Goal: Information Seeking & Learning: Understand process/instructions

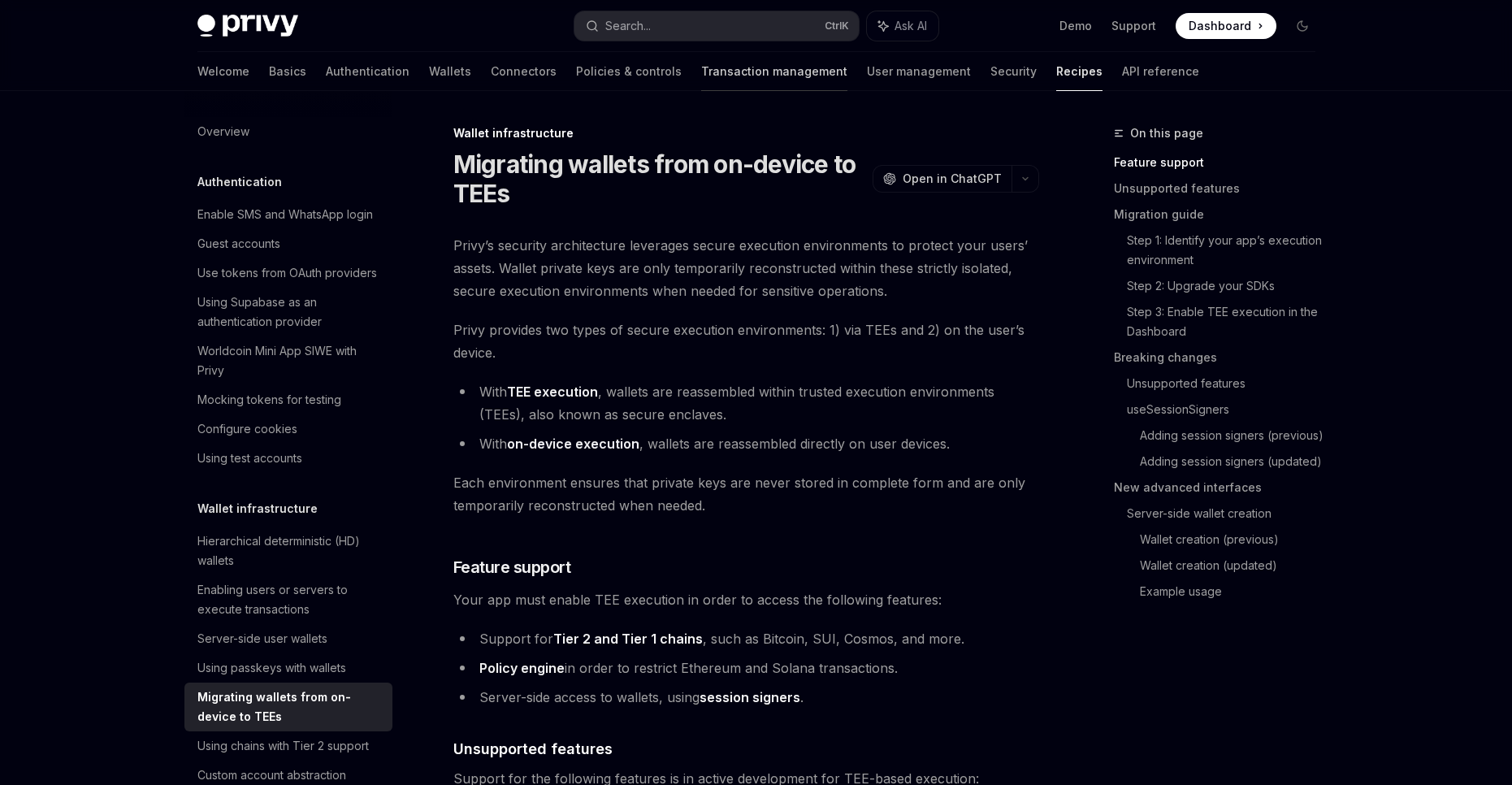
click at [701, 81] on link "Transaction management" at bounding box center [774, 72] width 147 height 39
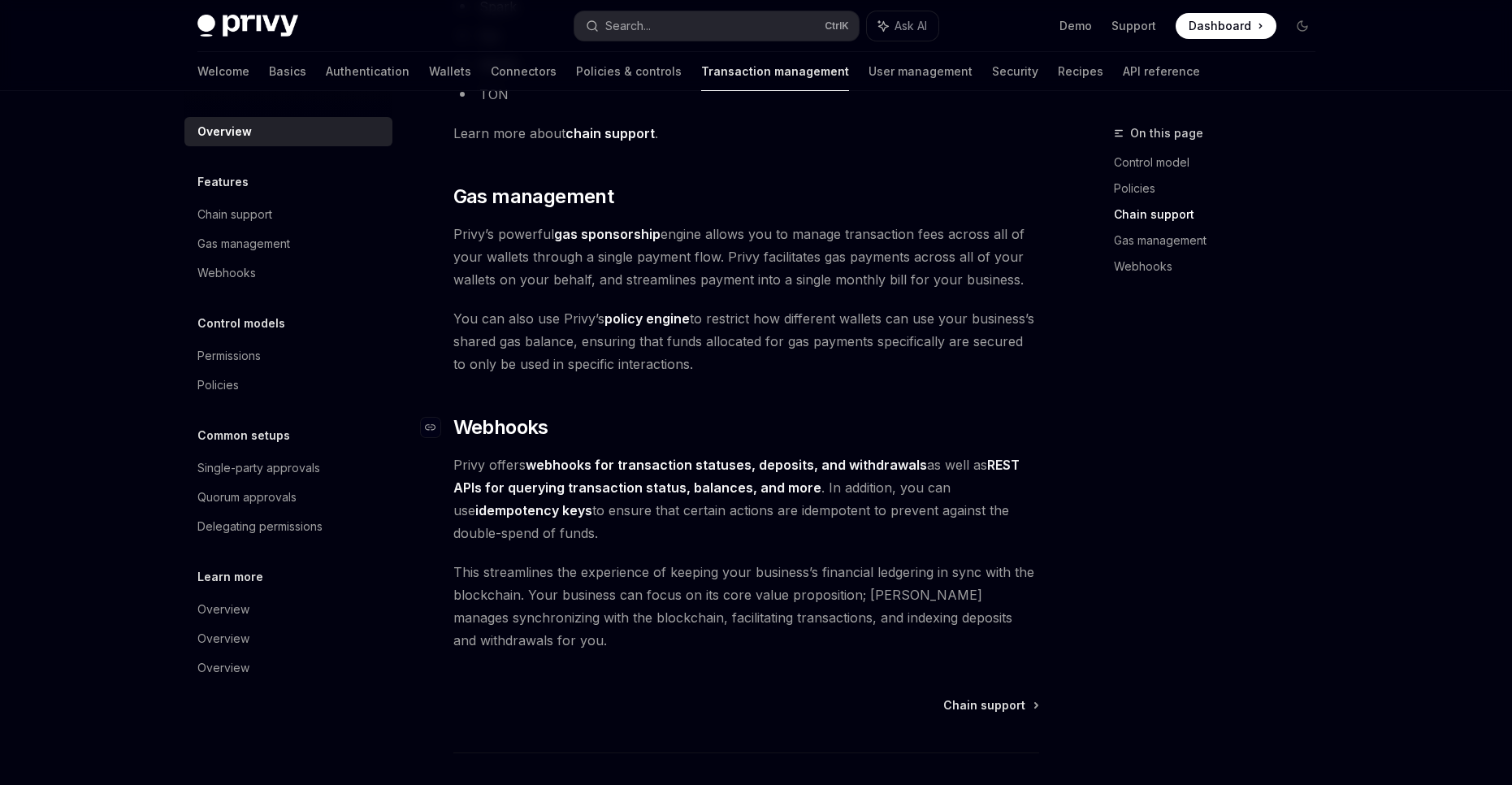
scroll to position [1409, 0]
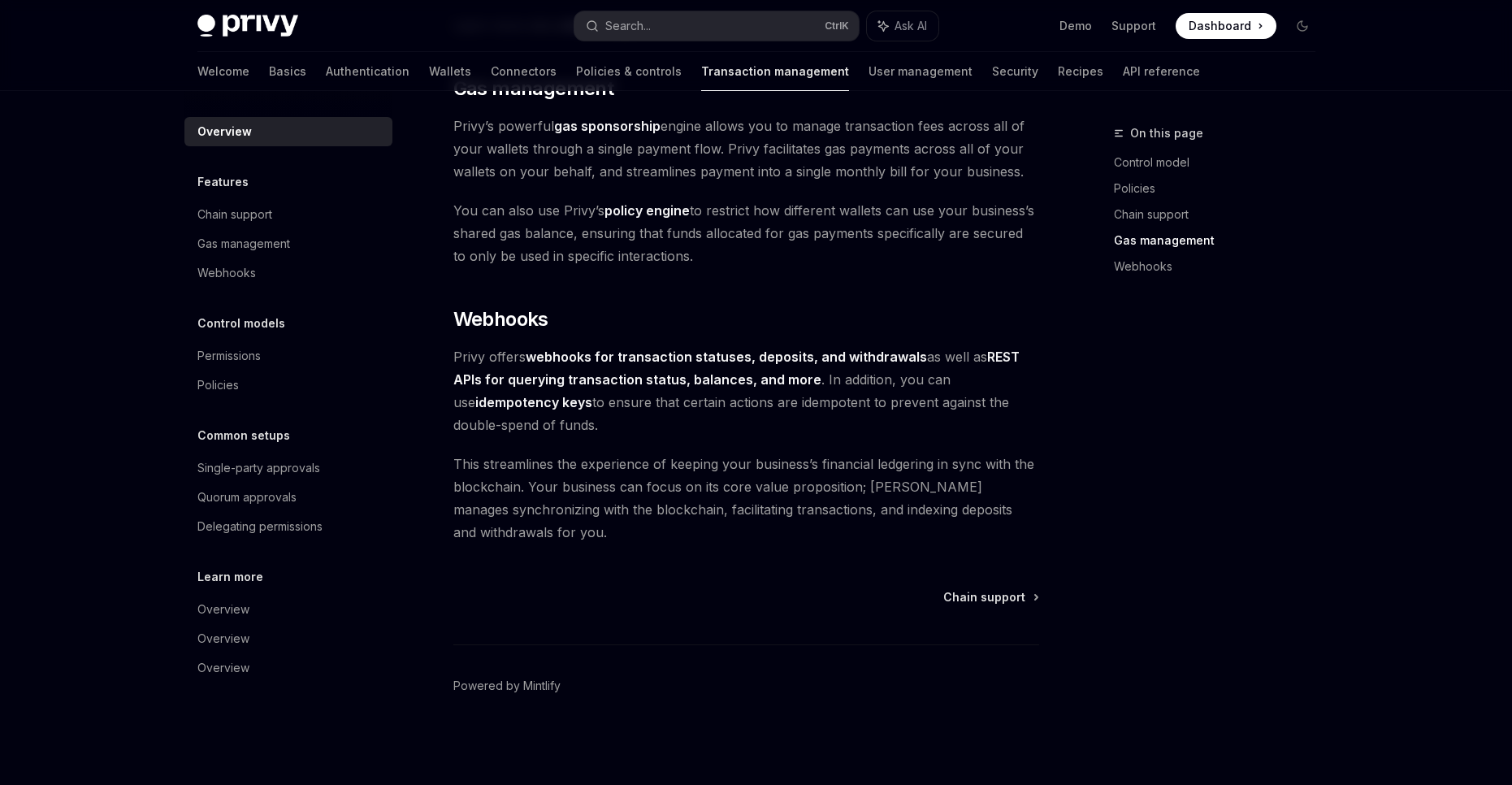
click at [391, 73] on div "Welcome Basics Authentication Wallets Connectors Policies & controls Transactio…" at bounding box center [699, 72] width 1003 height 39
click at [429, 73] on link "Wallets" at bounding box center [450, 72] width 42 height 39
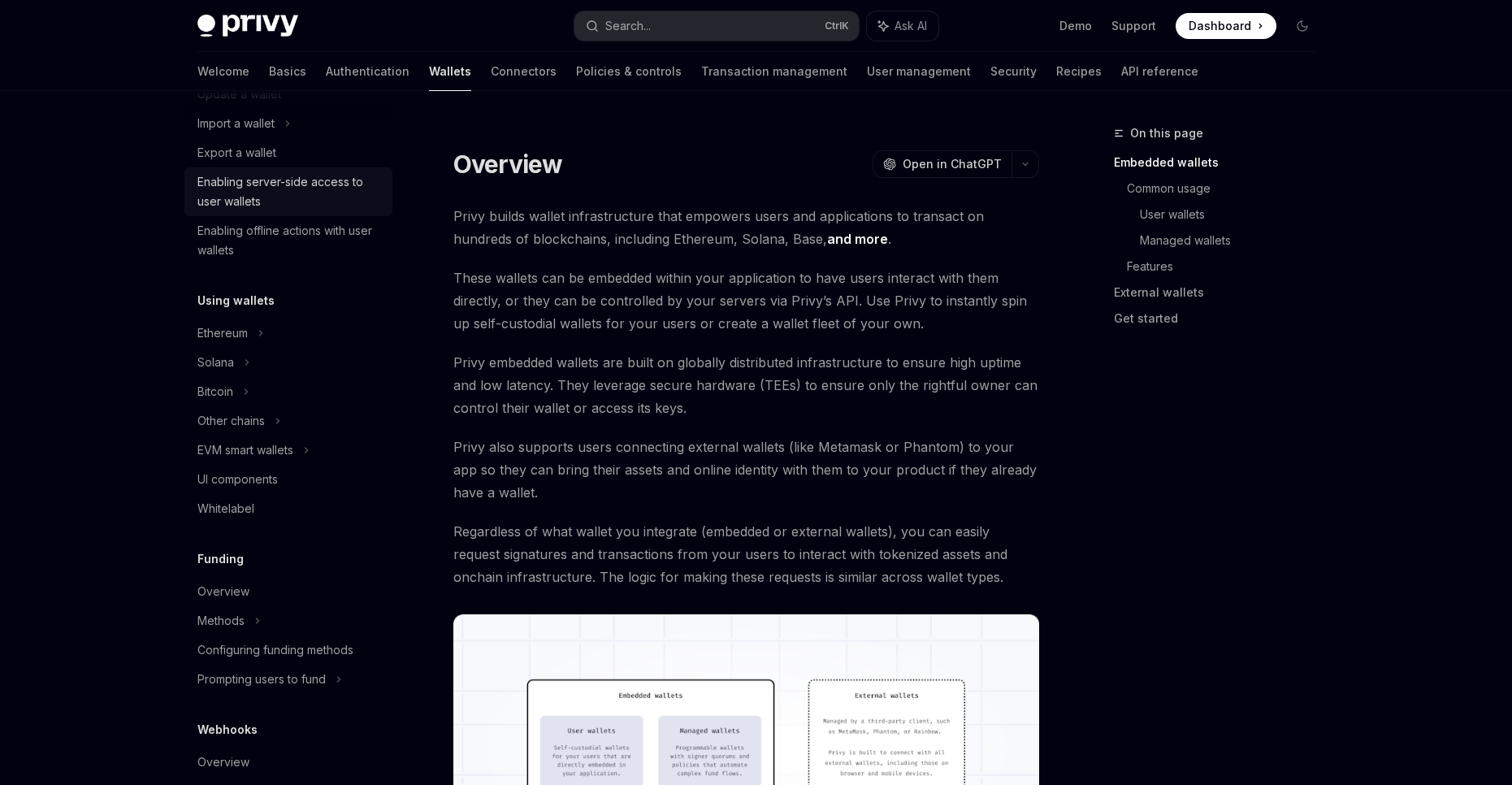
scroll to position [217, 0]
click at [288, 79] on div "Solana" at bounding box center [289, 64] width 208 height 29
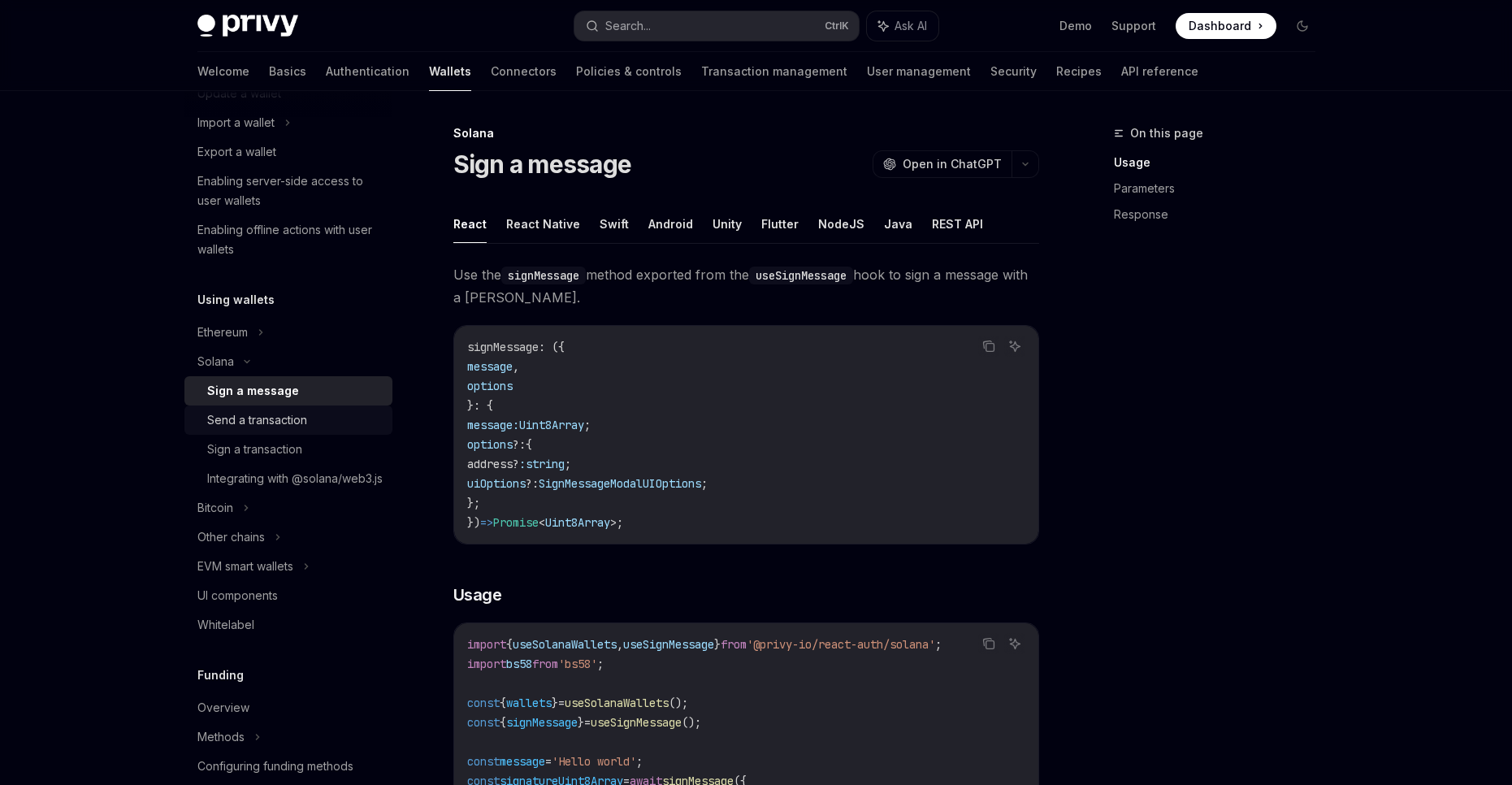
click at [287, 414] on div "Send a transaction" at bounding box center [257, 420] width 100 height 20
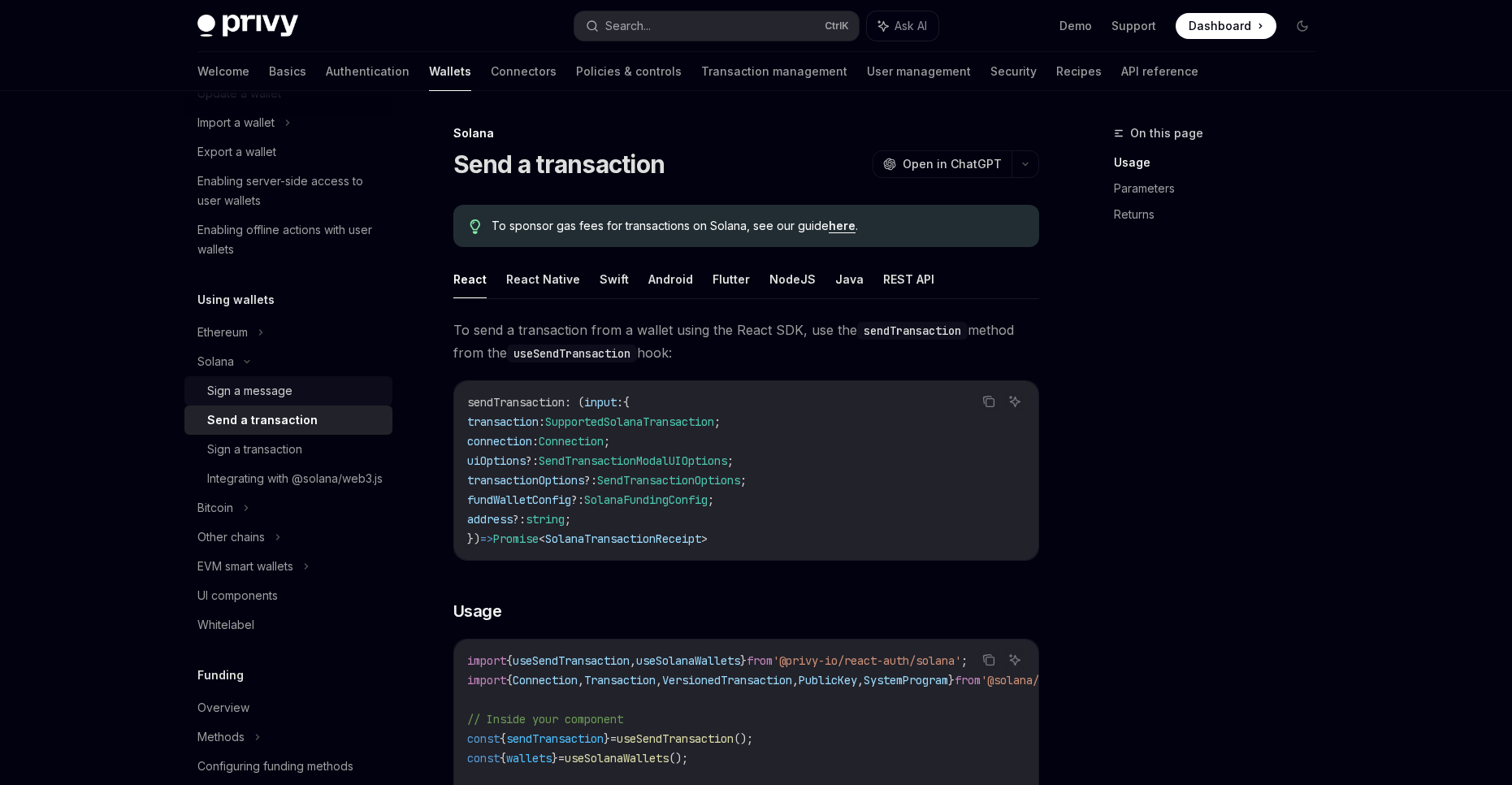
click at [292, 395] on div "Sign a message" at bounding box center [296, 391] width 176 height 20
type textarea "*"
